Goal: Information Seeking & Learning: Learn about a topic

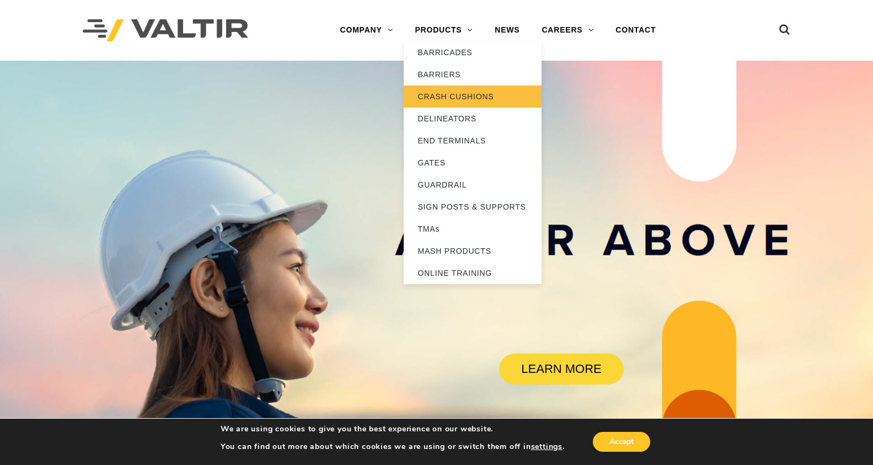
click at [455, 98] on link "CRASH CUSHIONS" at bounding box center [473, 96] width 138 height 22
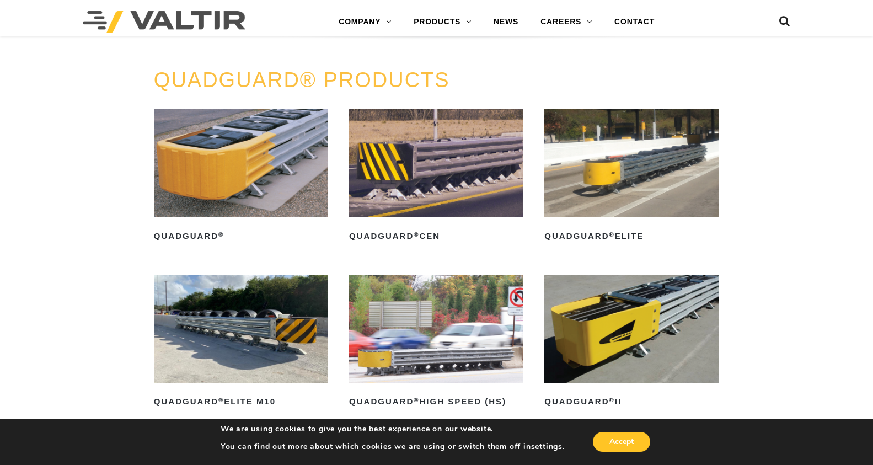
scroll to position [662, 0]
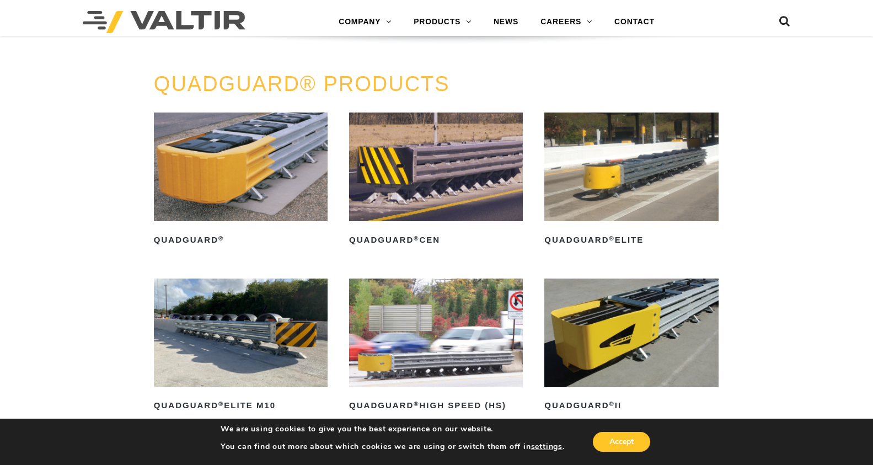
click at [226, 152] on img at bounding box center [241, 166] width 174 height 109
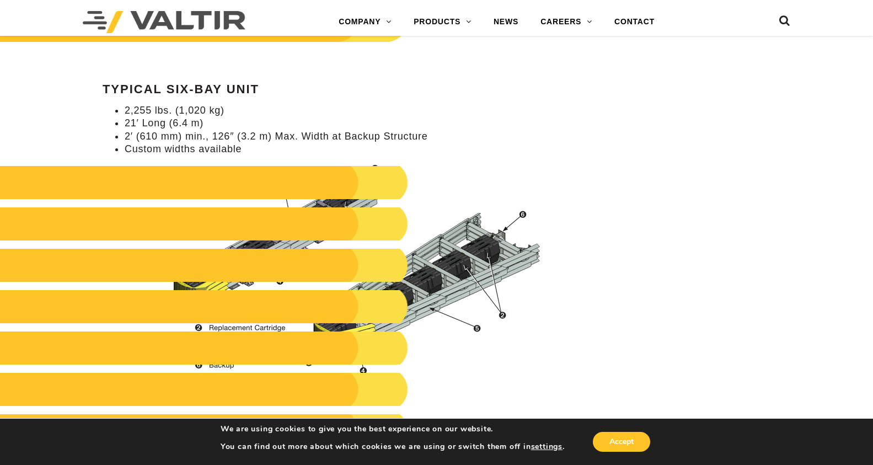
scroll to position [1047, 0]
